Goal: Check status: Check status

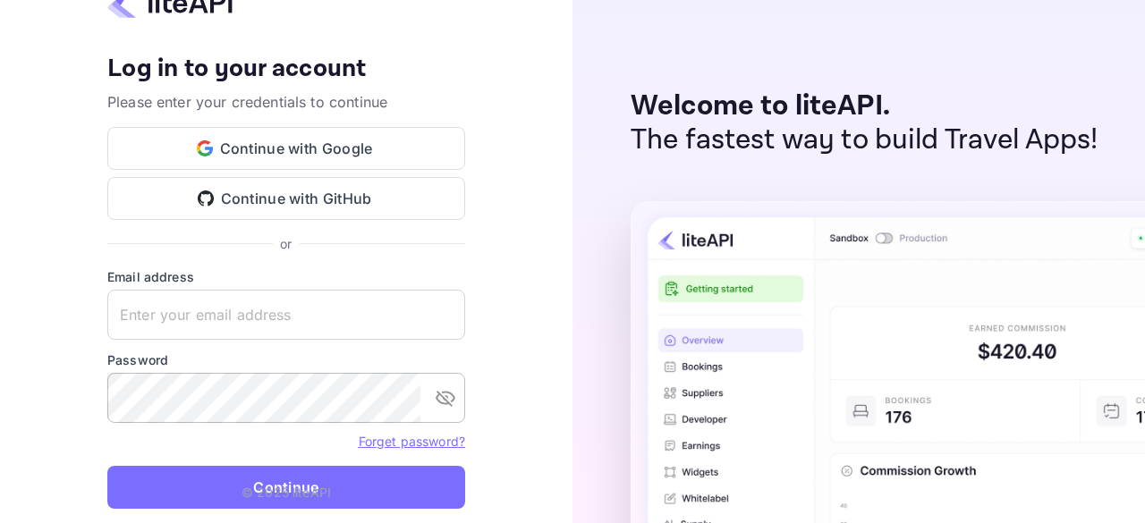
type input "zen.abddin@tbo.com"
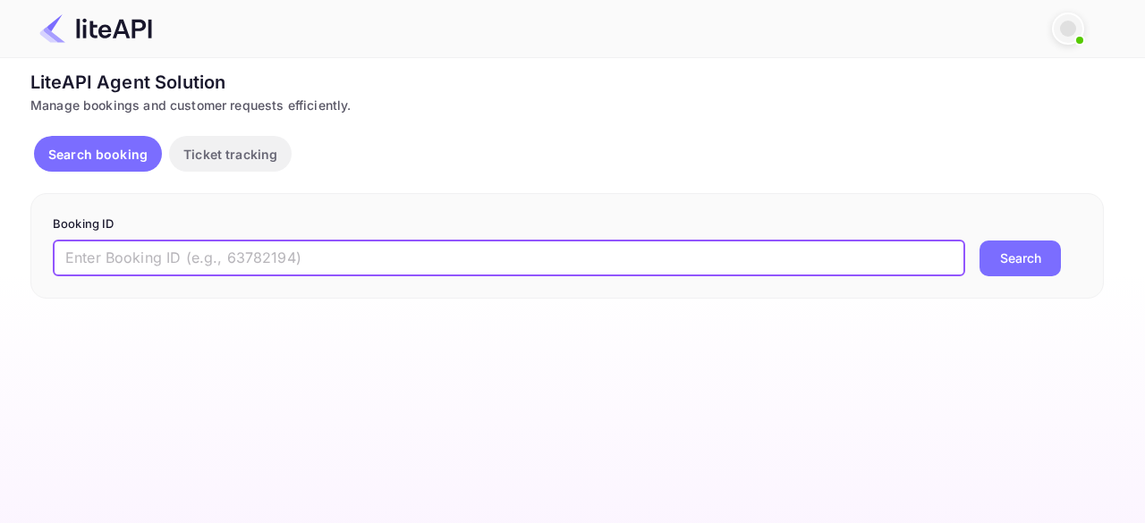
click at [205, 255] on input "text" at bounding box center [509, 259] width 912 height 36
type input "8880103"
click at [1033, 254] on button "Search" at bounding box center [1019, 259] width 81 height 36
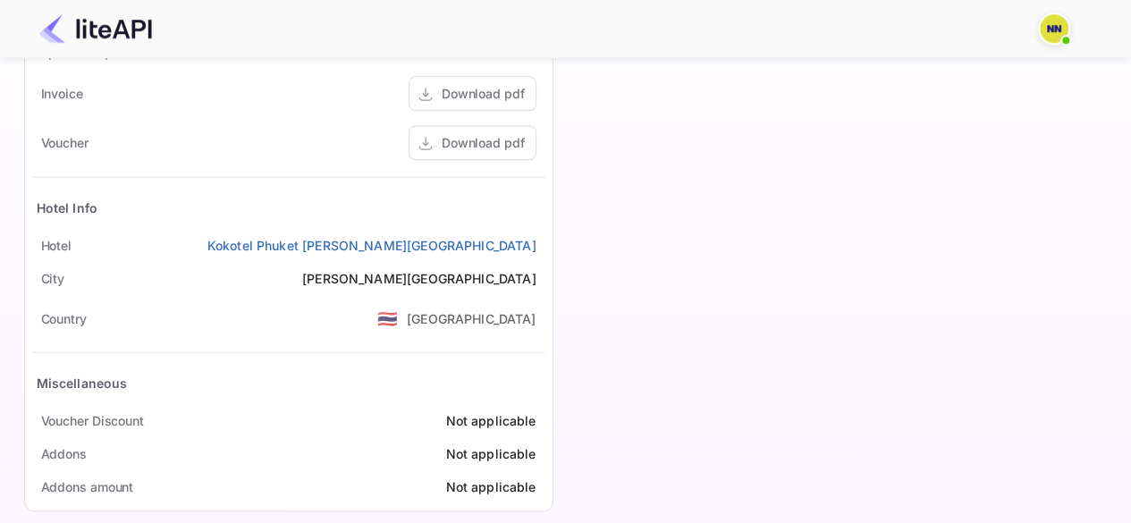
scroll to position [774, 0]
